Goal: Task Accomplishment & Management: Use online tool/utility

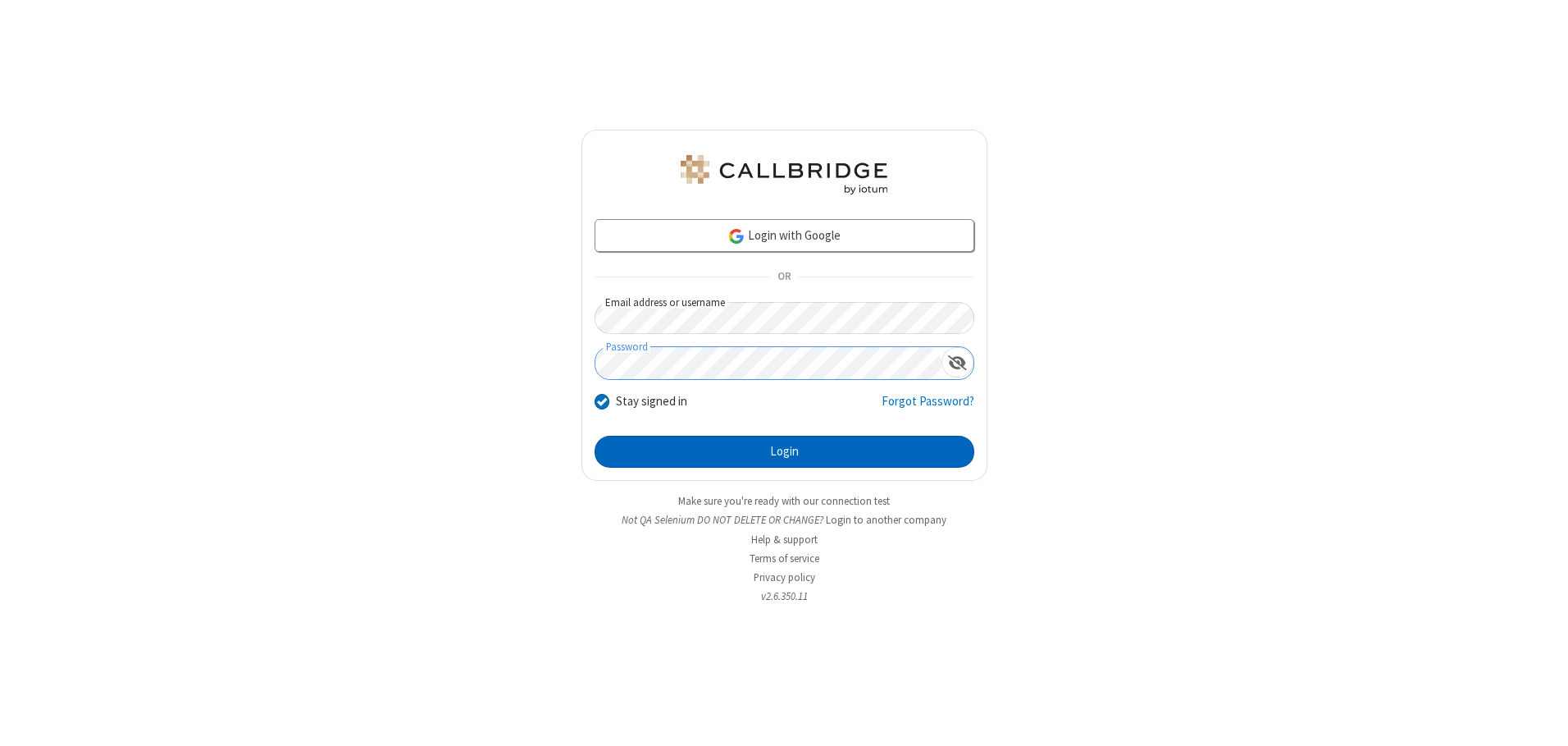
click at [784, 451] on button "Login" at bounding box center [784, 452] width 379 height 33
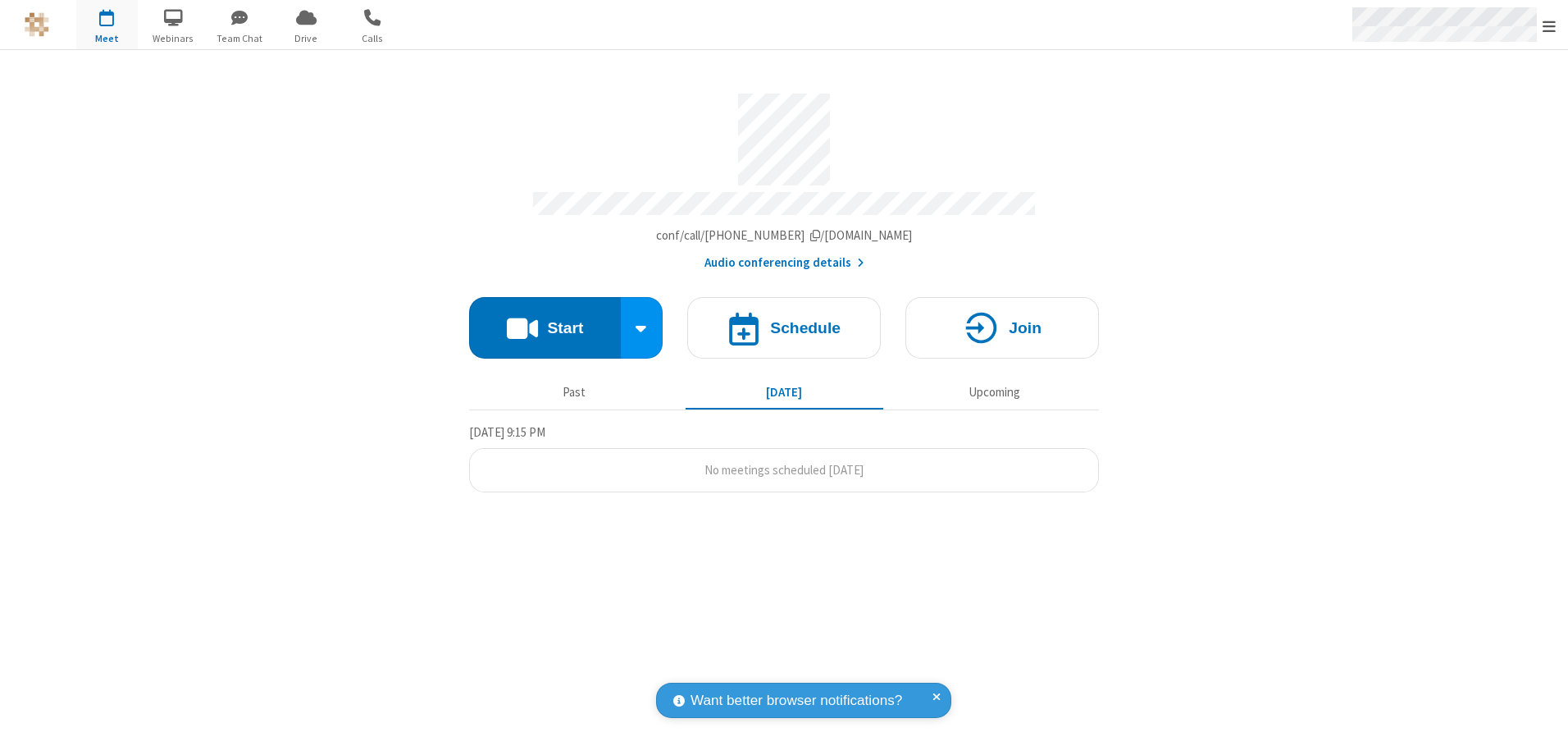
click at [1549, 25] on span "Open menu" at bounding box center [1549, 26] width 13 height 16
click at [107, 24] on span "button" at bounding box center [107, 17] width 62 height 28
click at [784, 322] on h4 "Schedule" at bounding box center [805, 327] width 71 height 15
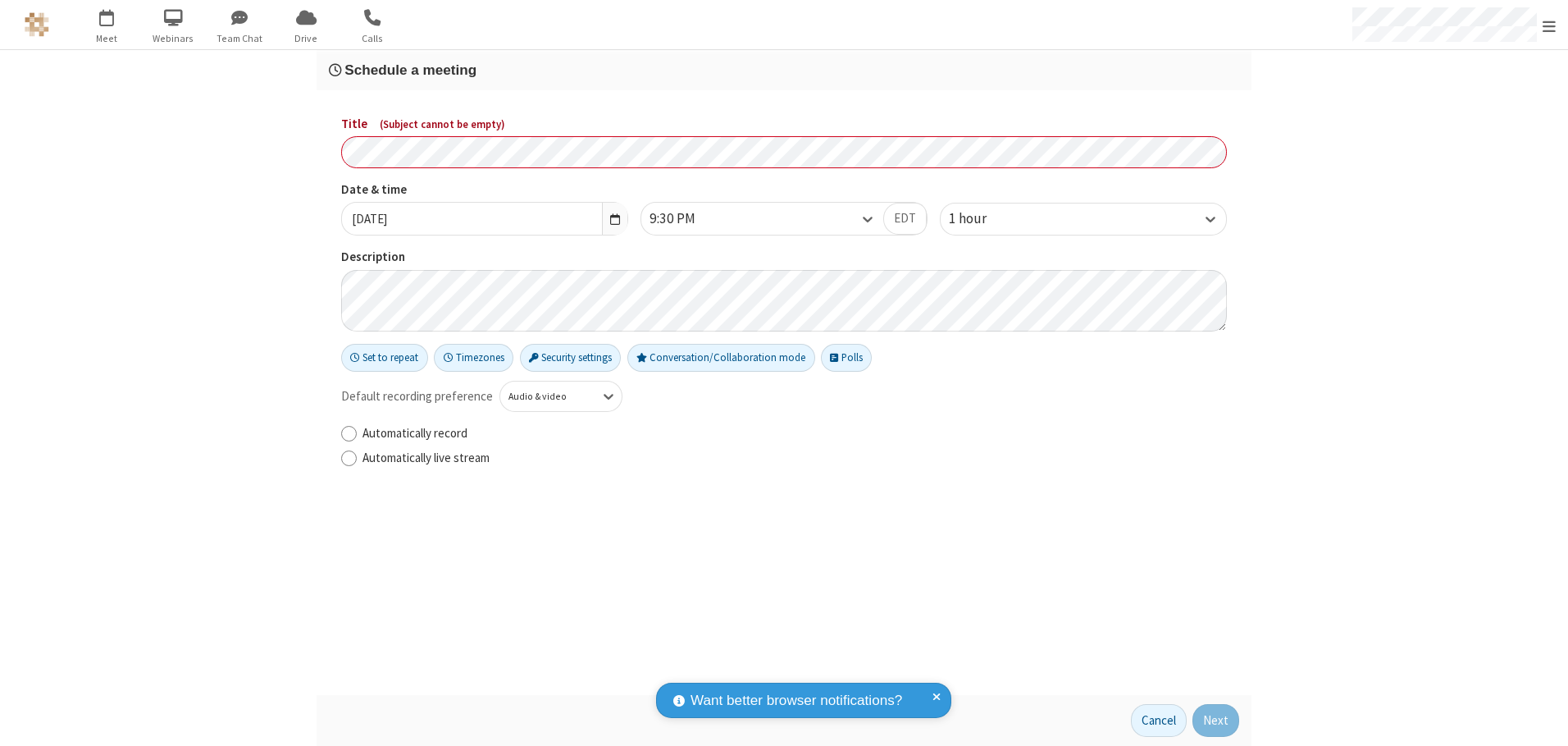
click at [784, 70] on h3 "Schedule a meeting" at bounding box center [784, 70] width 910 height 15
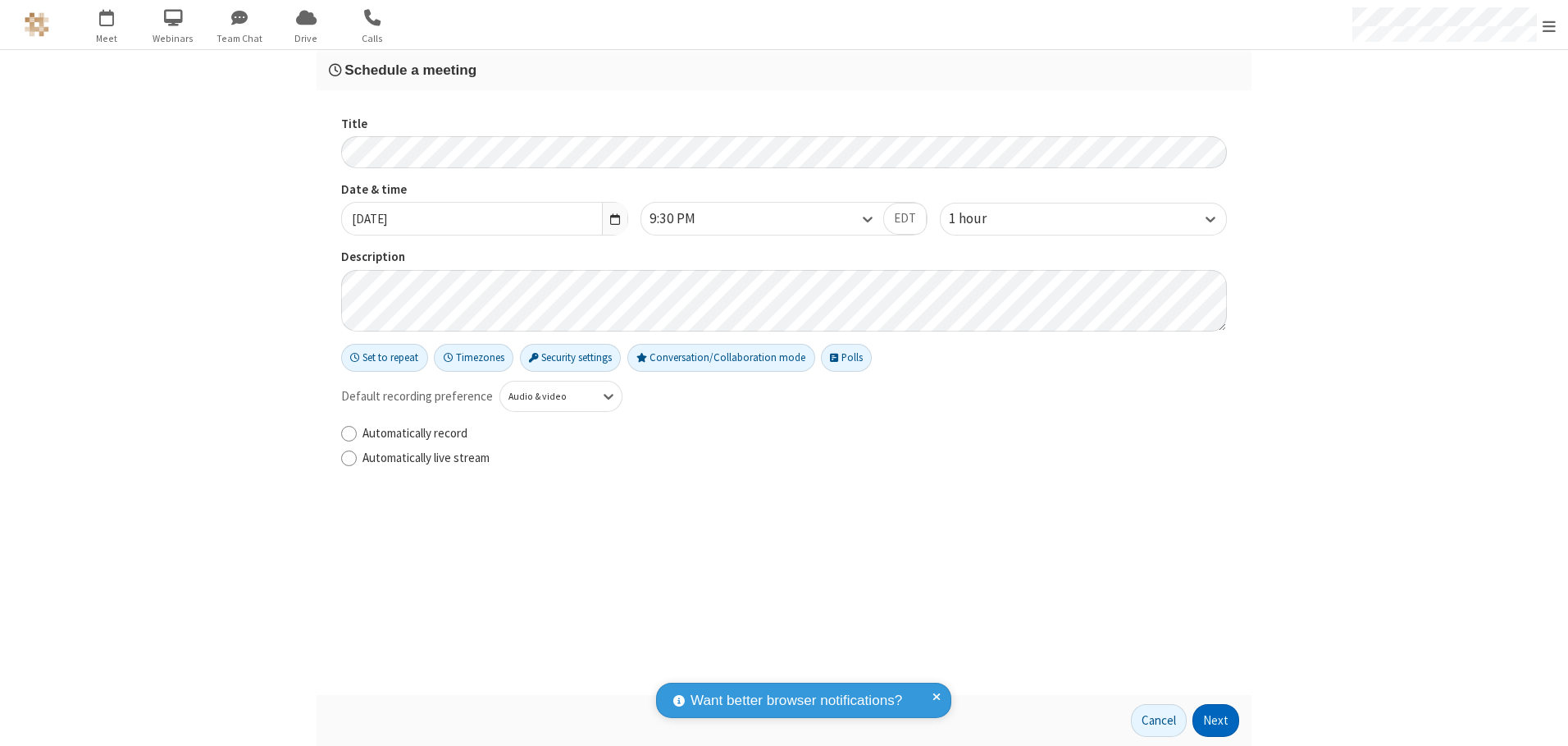
click at [1216, 721] on button "Next" at bounding box center [1216, 720] width 47 height 33
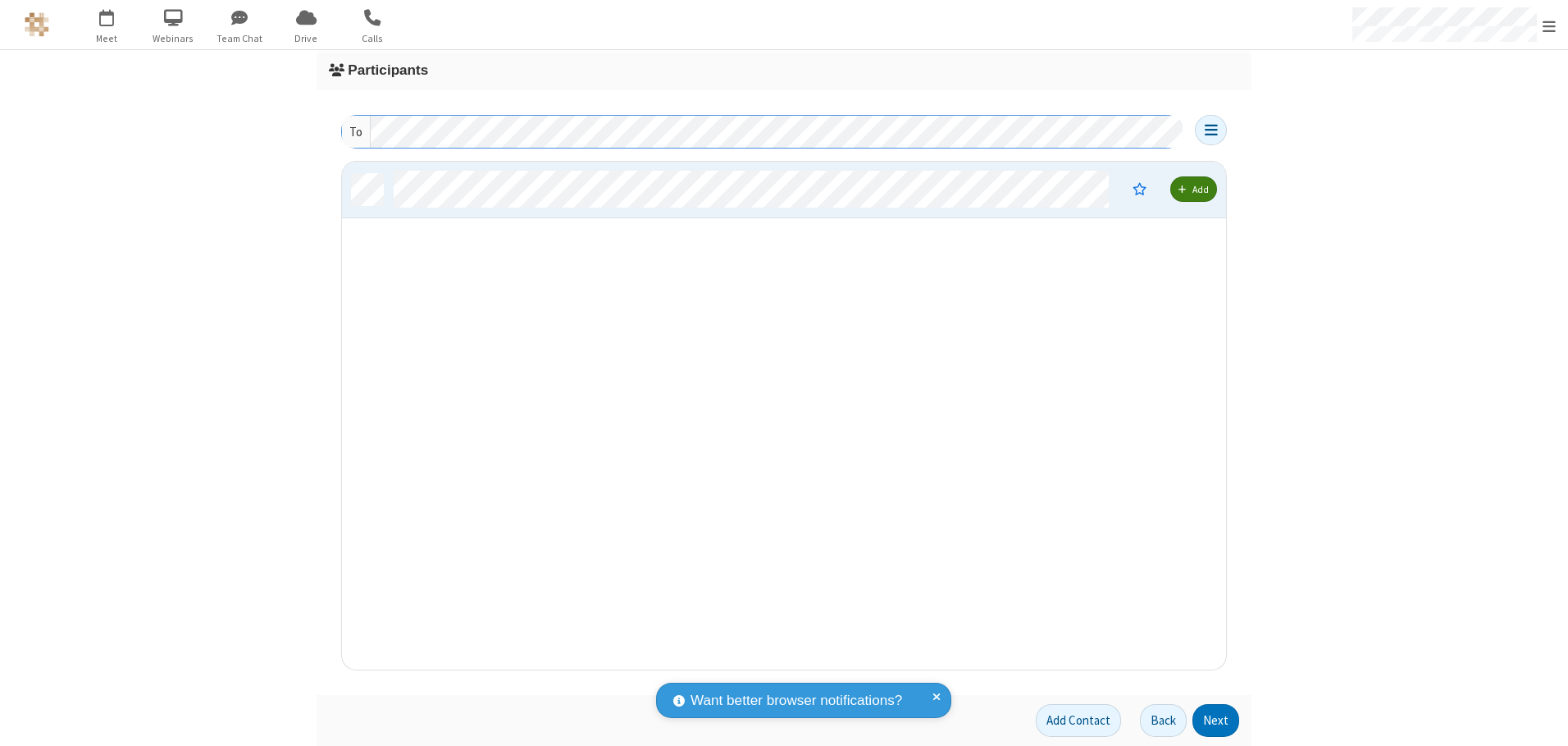
scroll to position [496, 872]
click at [1216, 721] on button "Next" at bounding box center [1216, 720] width 47 height 33
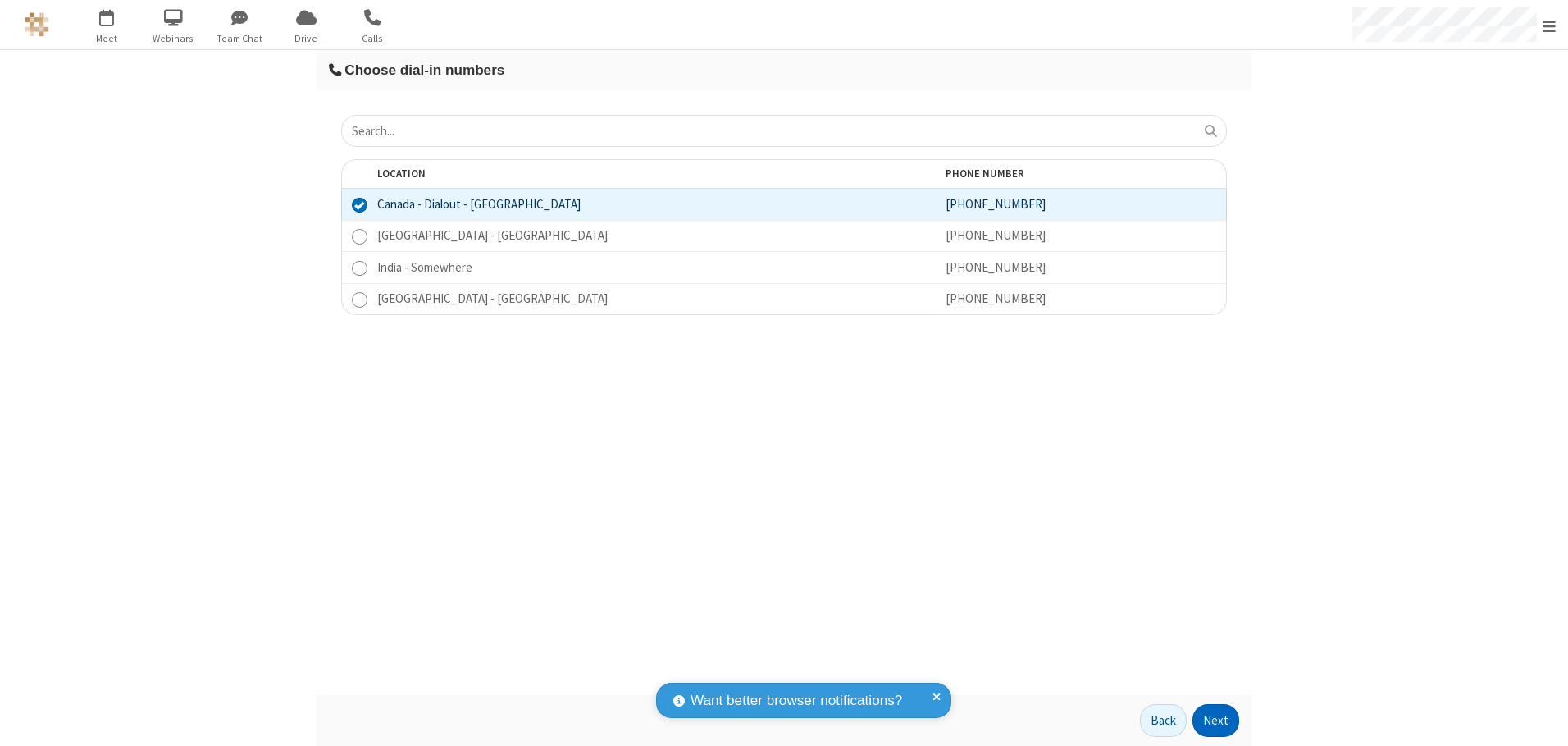
click at [1216, 721] on button "Next" at bounding box center [1216, 720] width 47 height 33
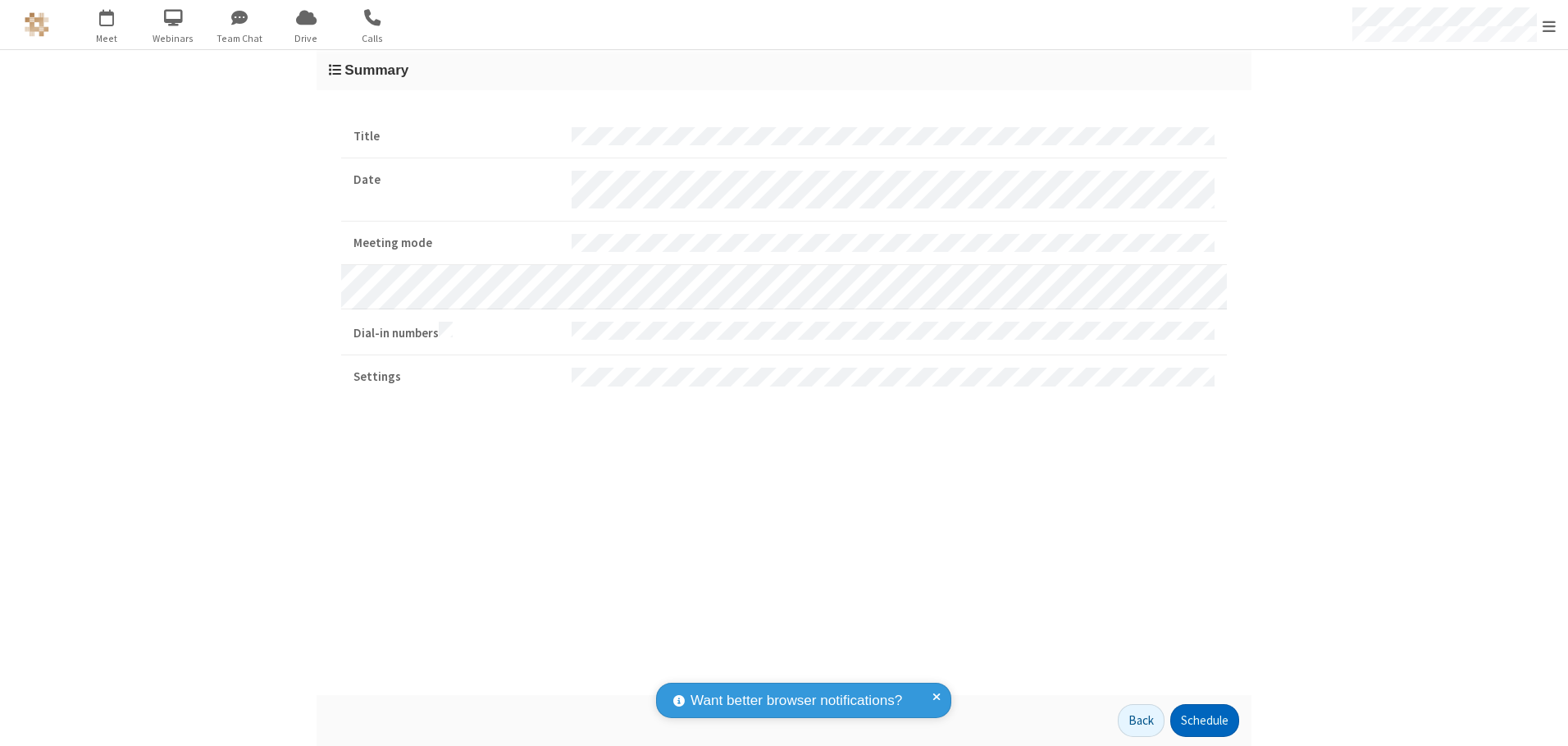
click at [1204, 721] on button "Schedule" at bounding box center [1205, 720] width 69 height 33
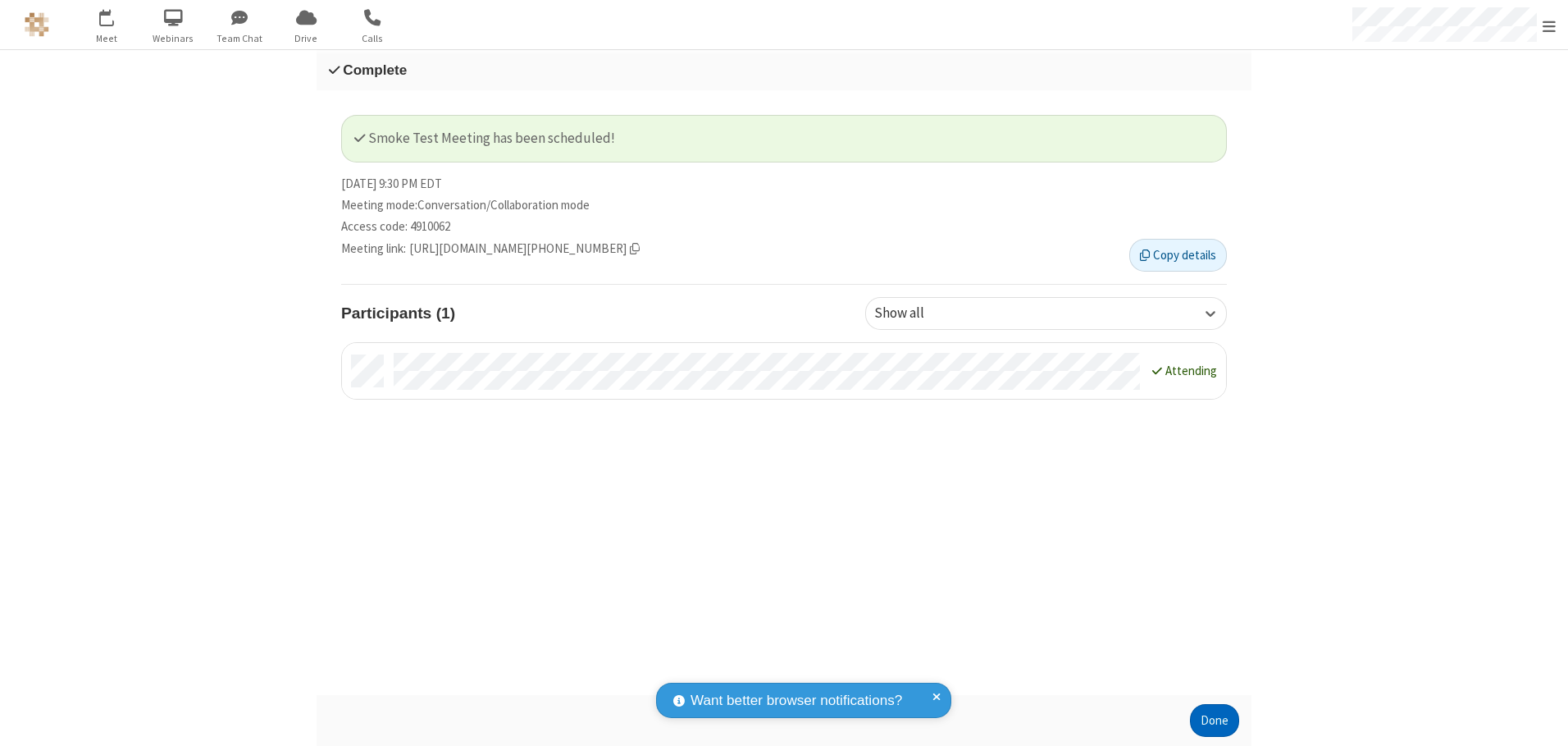
click at [1214, 721] on button "Done" at bounding box center [1214, 720] width 49 height 33
